Goal: Task Accomplishment & Management: Use online tool/utility

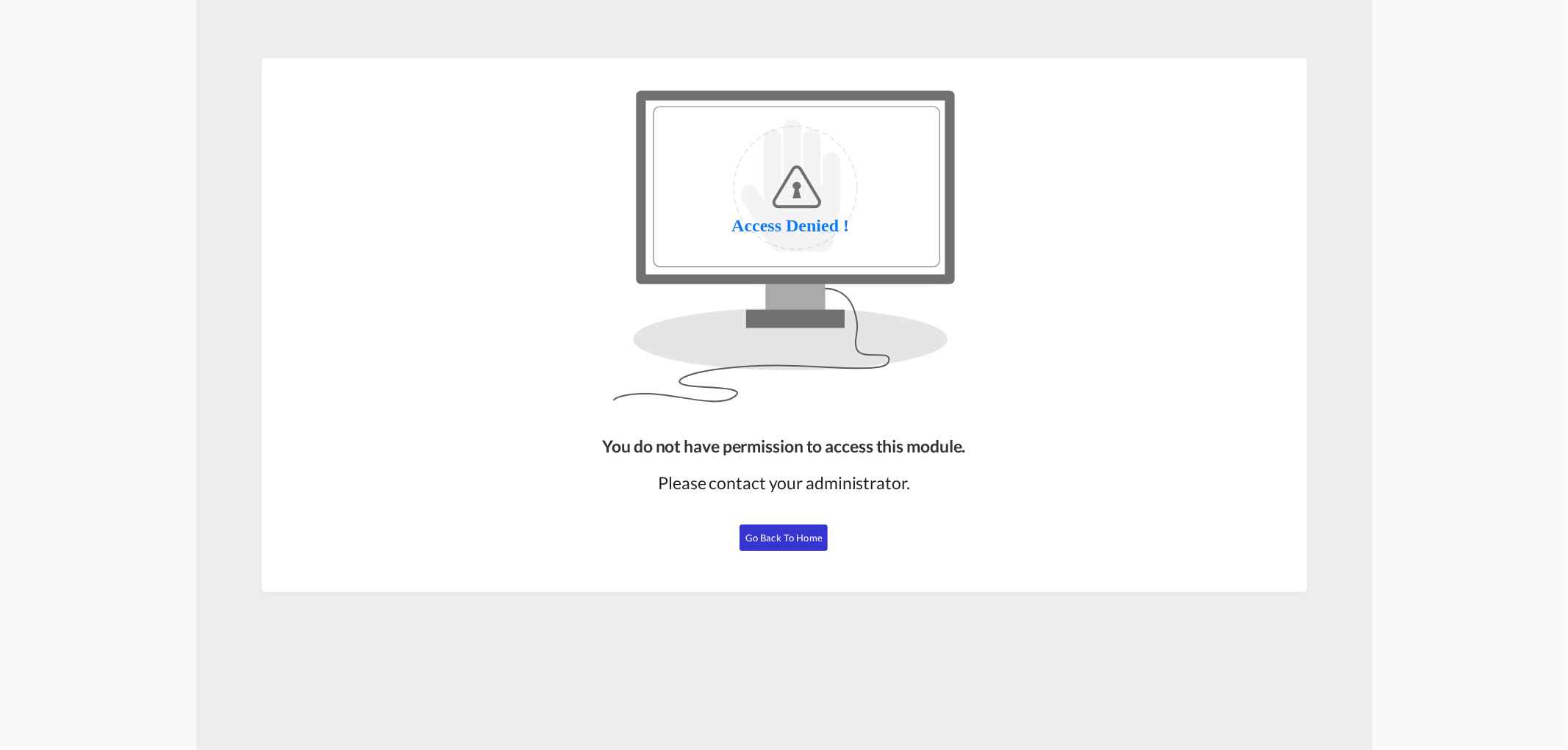
drag, startPoint x: 791, startPoint y: 544, endPoint x: 706, endPoint y: 518, distance: 88.9
click at [791, 544] on button "Go Back to Home" at bounding box center [784, 538] width 88 height 27
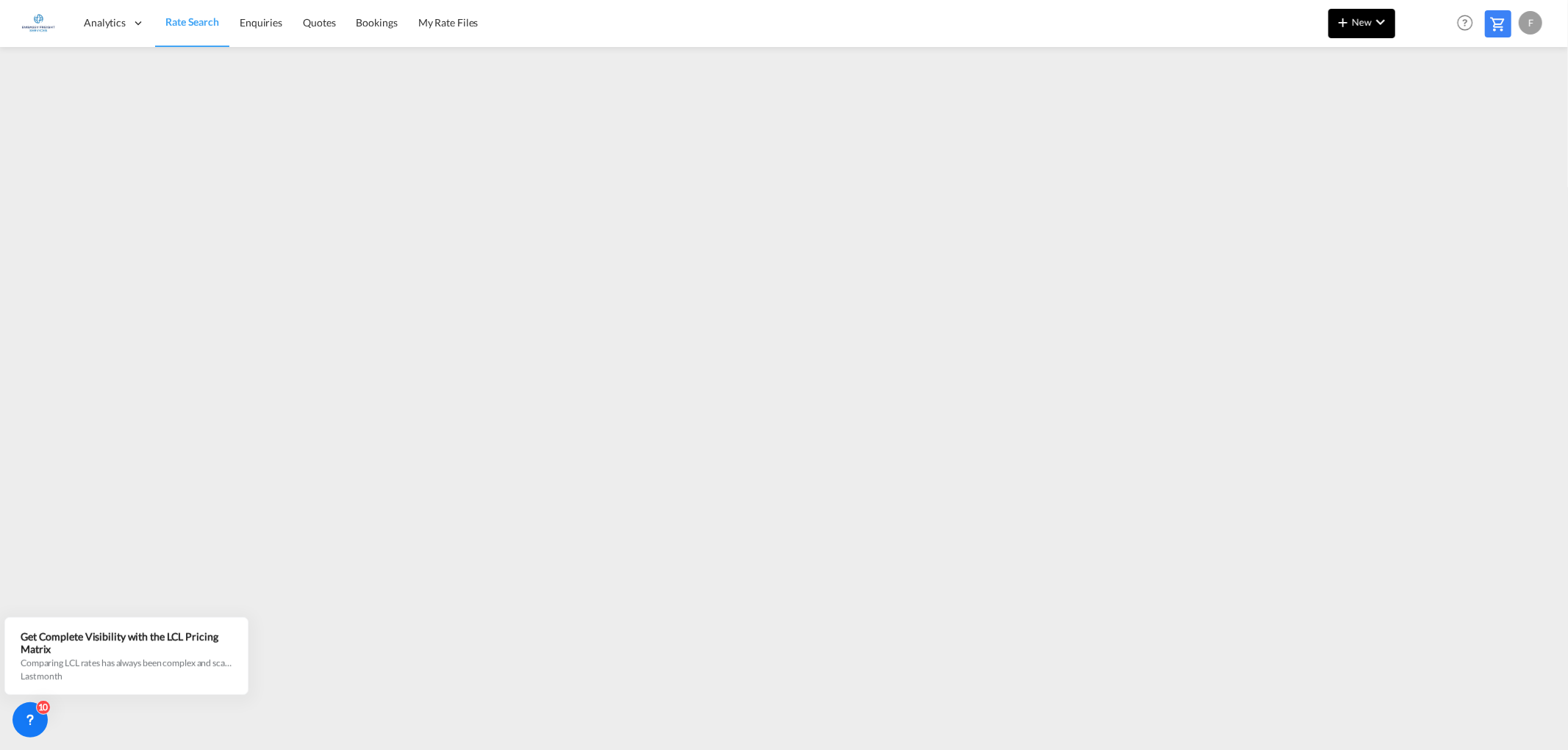
click at [1371, 17] on md-icon "icon-chevron-down" at bounding box center [1380, 22] width 17 height 17
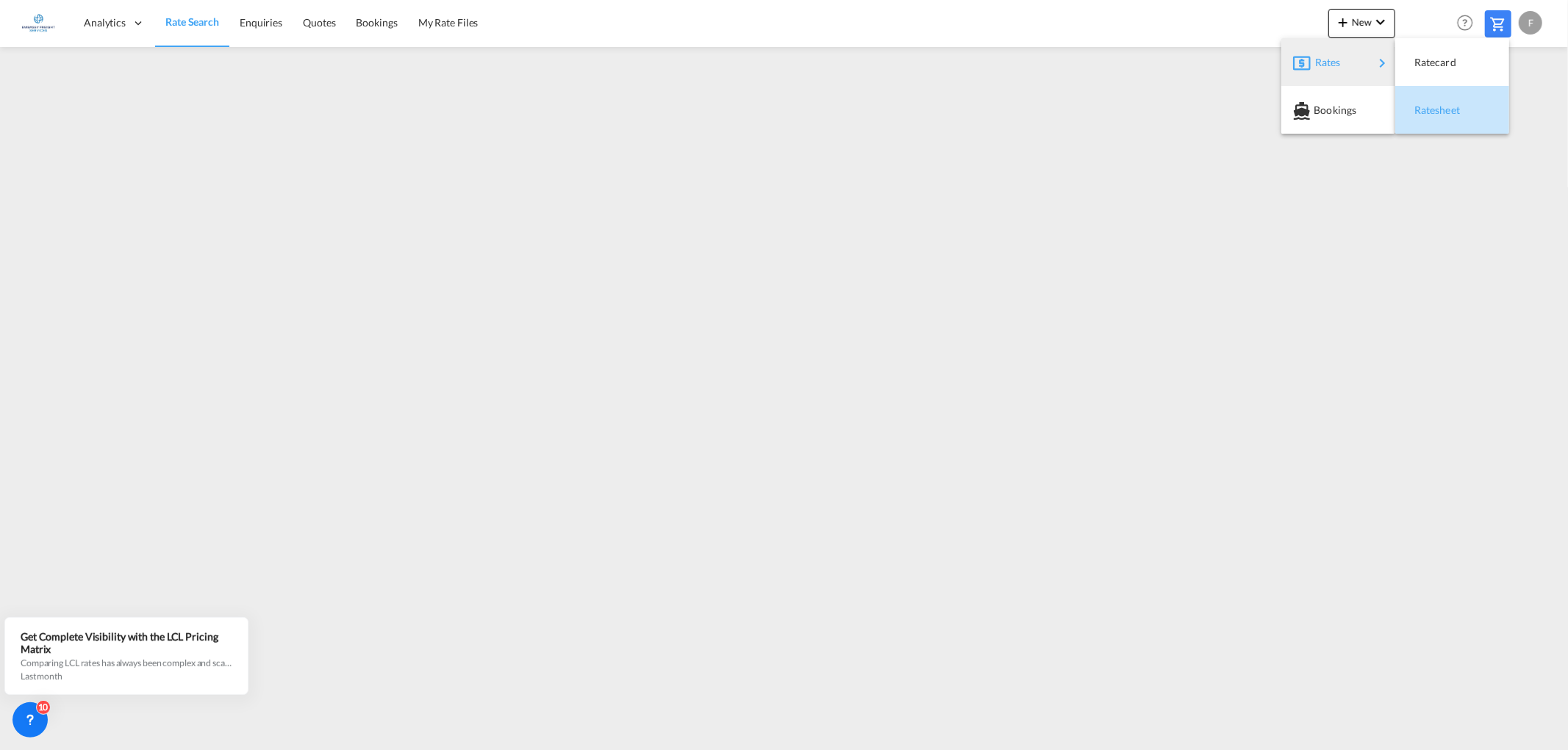
click at [1416, 112] on span "Ratesheet" at bounding box center [1422, 110] width 16 height 30
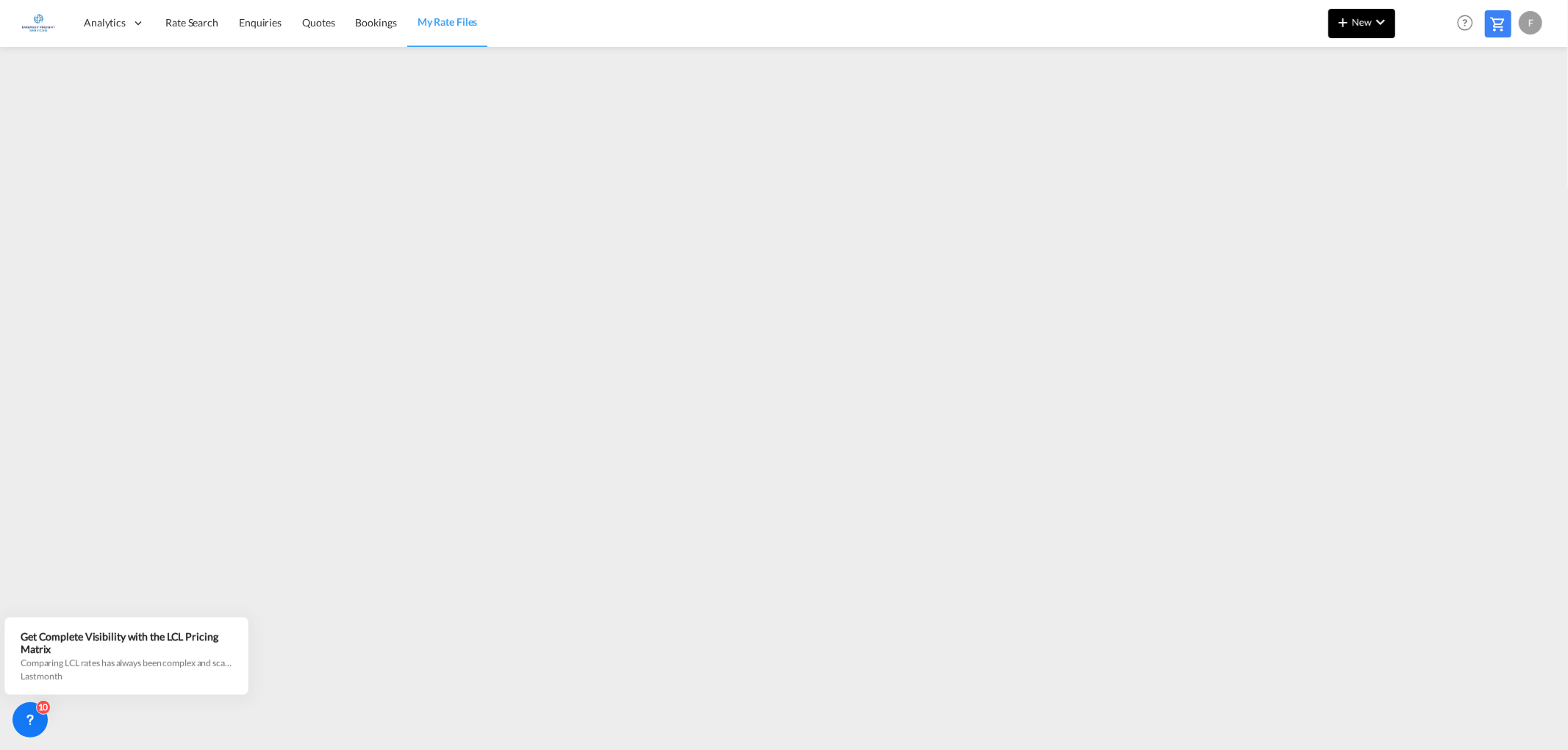
click at [1379, 21] on md-icon "icon-chevron-down" at bounding box center [1380, 22] width 17 height 17
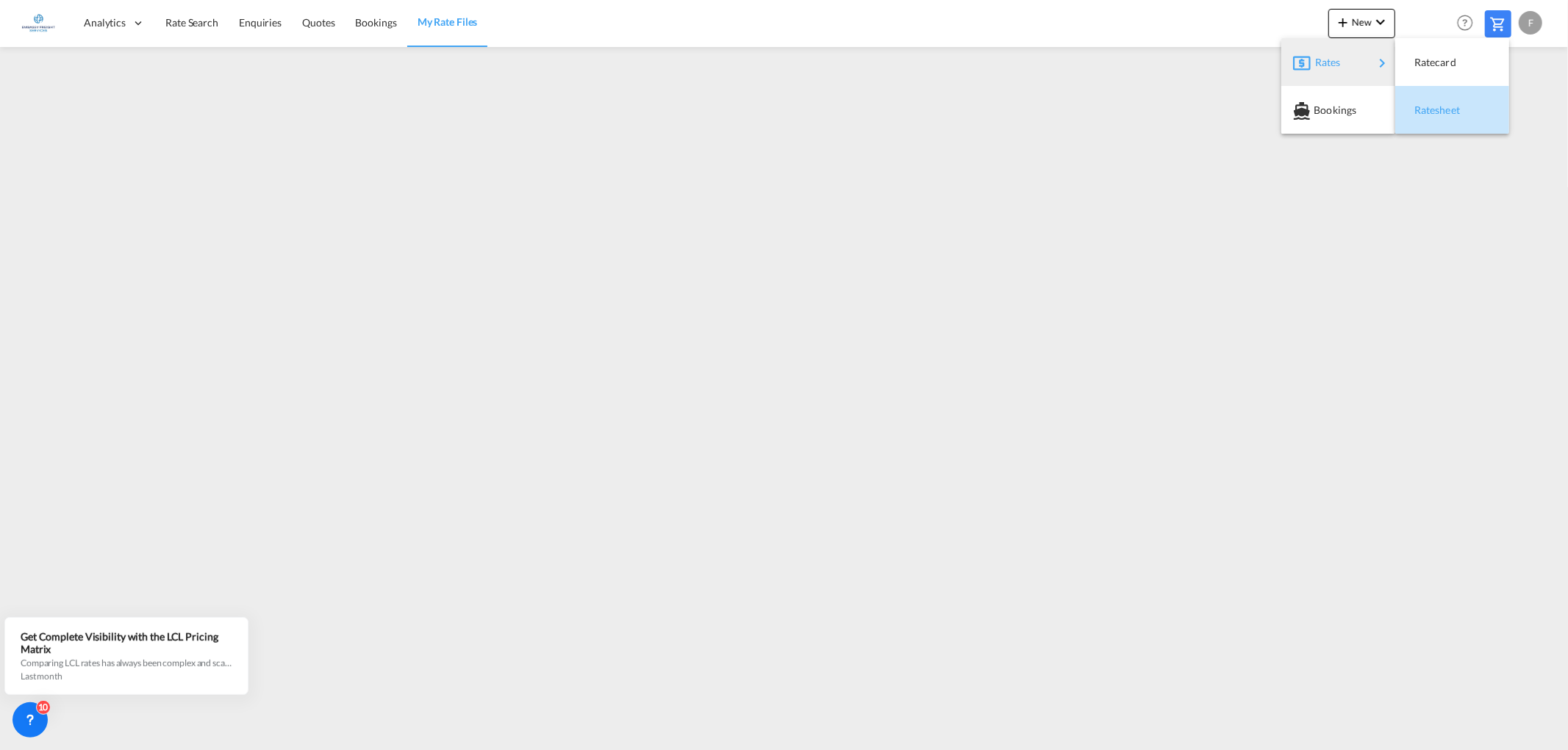
click at [1431, 104] on span "Ratesheet" at bounding box center [1422, 110] width 16 height 30
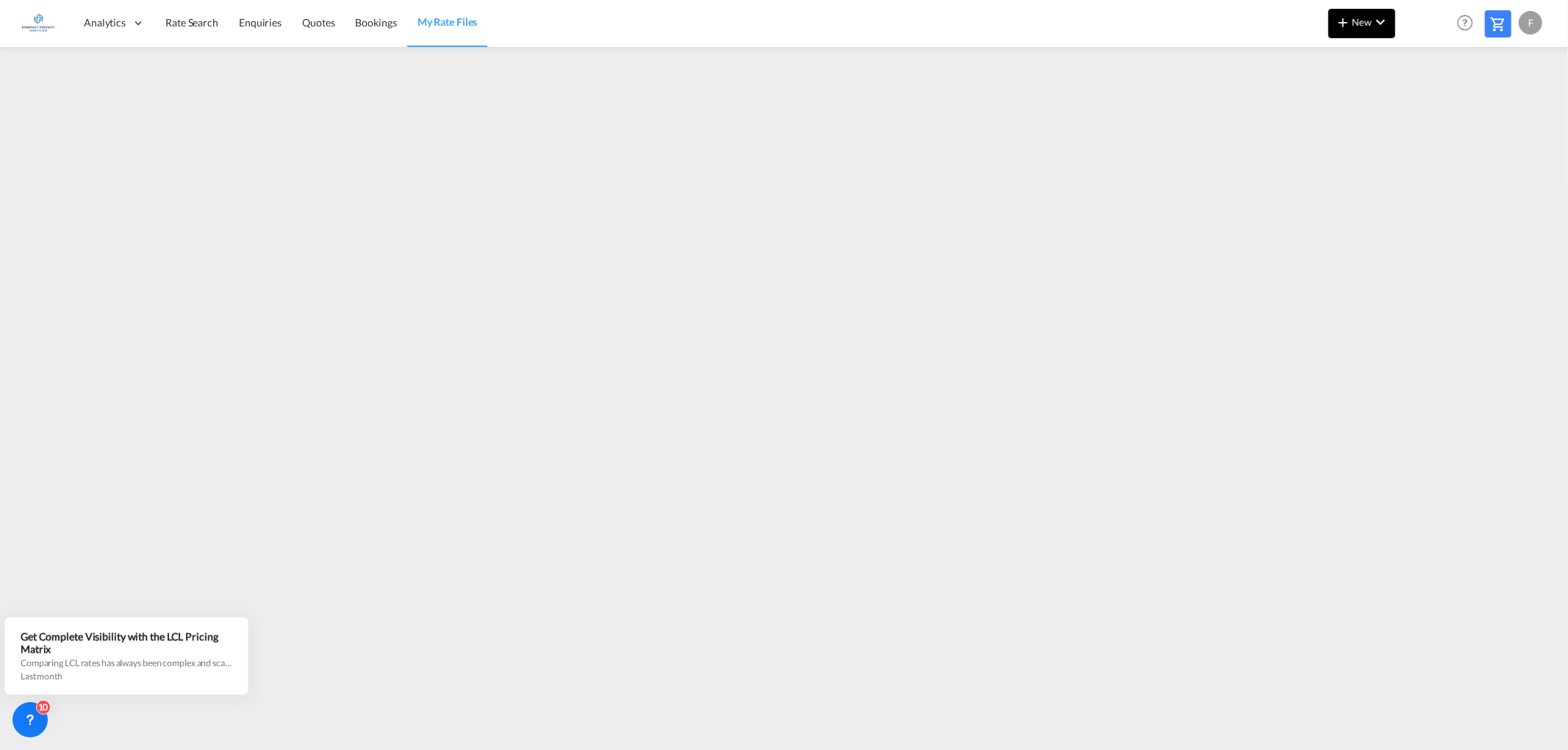
click at [1369, 22] on span "New" at bounding box center [1362, 22] width 55 height 11
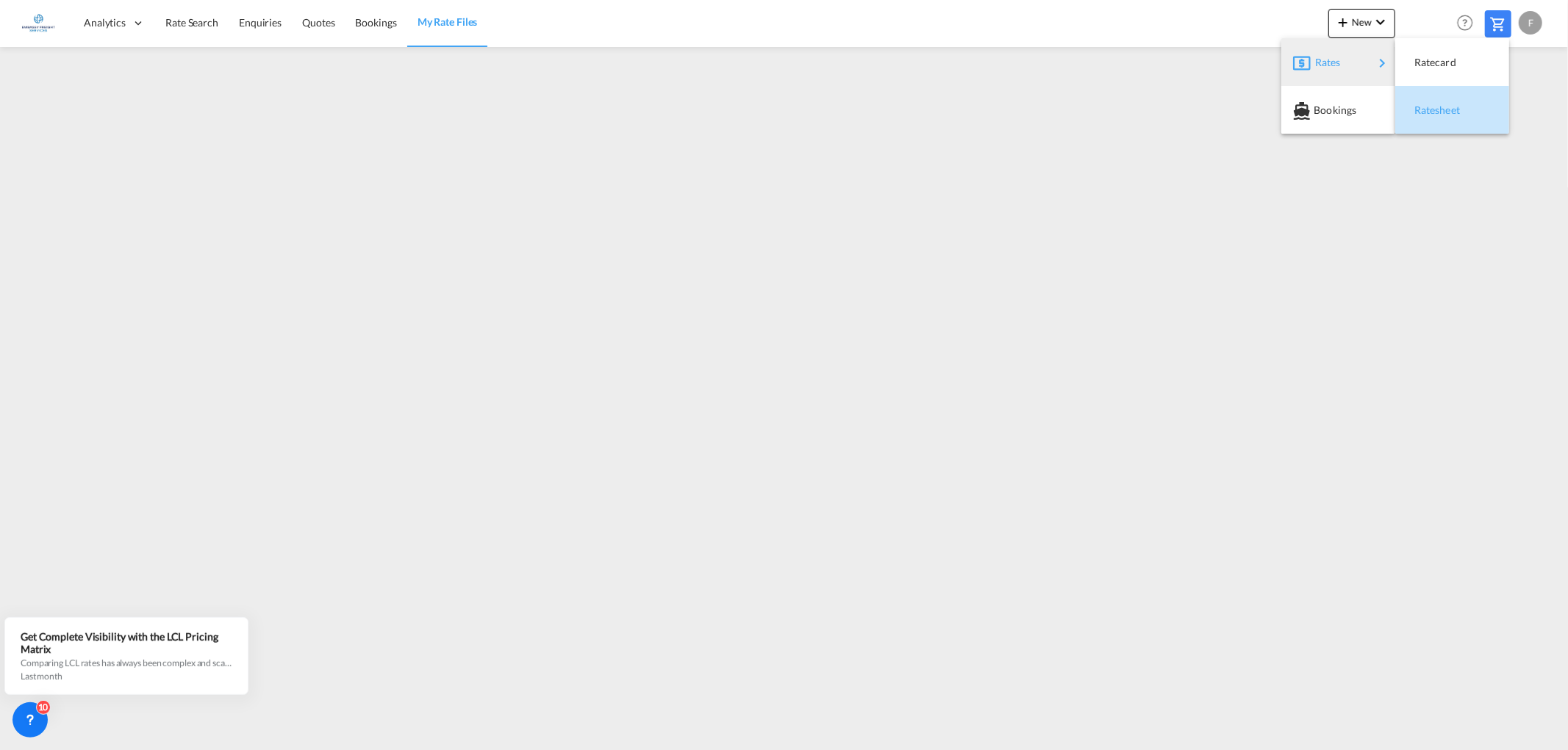
click at [1418, 101] on span "Ratesheet" at bounding box center [1422, 110] width 16 height 30
click at [197, 25] on span "Rate Search" at bounding box center [191, 22] width 52 height 12
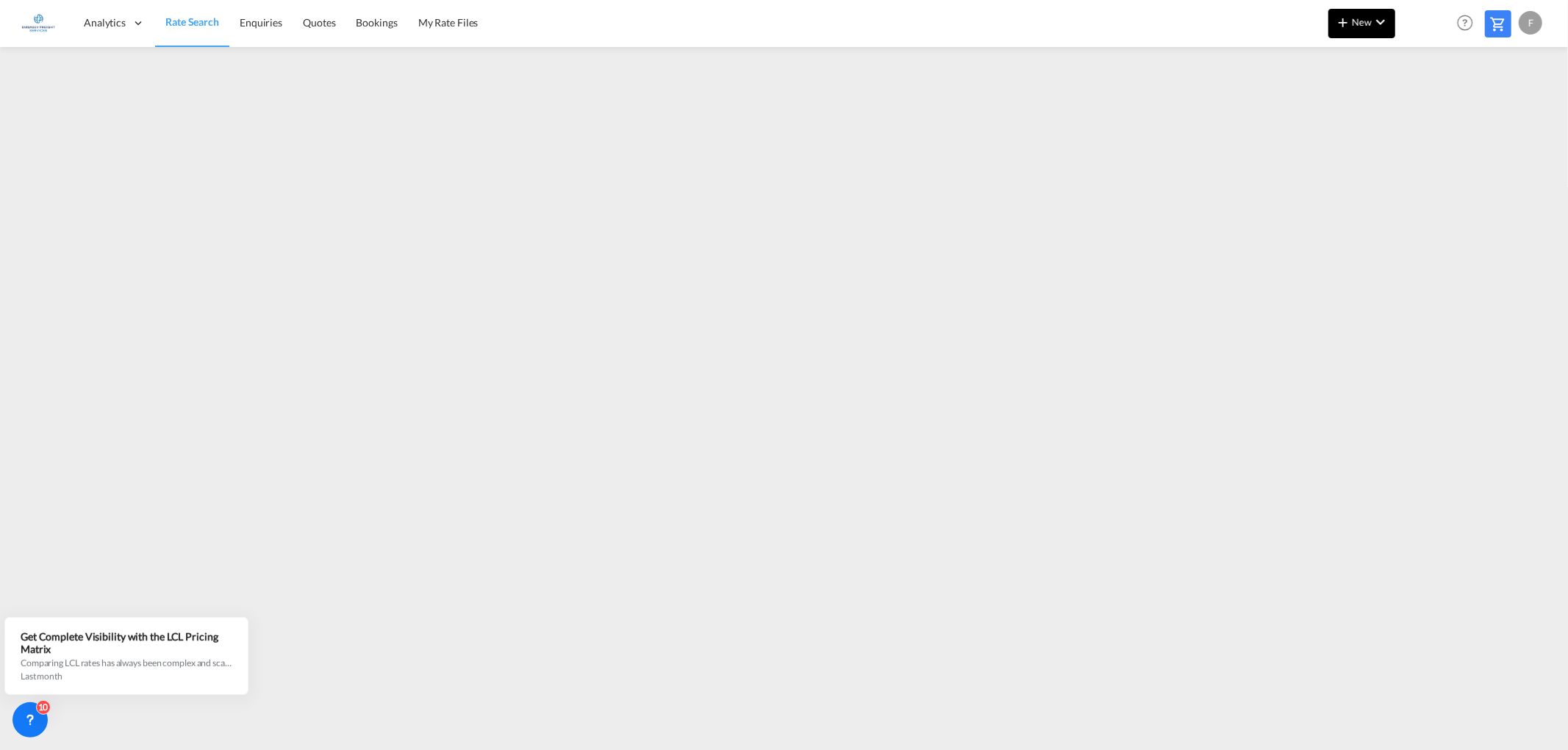
click at [1350, 23] on md-icon "icon-plus 400-fg" at bounding box center [1343, 22] width 17 height 17
click at [1405, 107] on button "Ratesheet" at bounding box center [1452, 110] width 114 height 48
click at [1348, 25] on md-icon "icon-plus 400-fg" at bounding box center [1343, 22] width 17 height 17
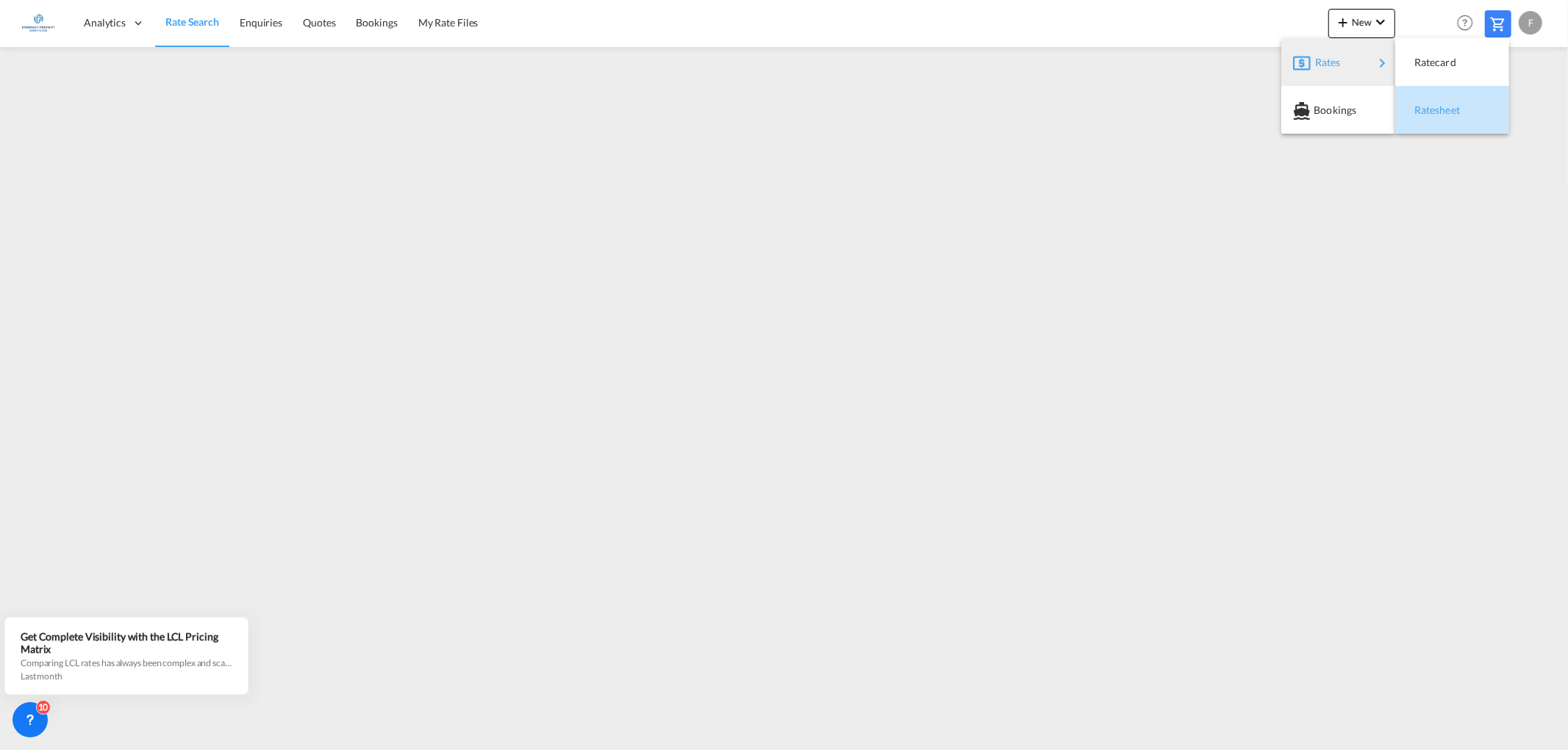
click at [1411, 113] on div "Ratesheet" at bounding box center [1452, 110] width 91 height 37
